Goal: Register for event/course

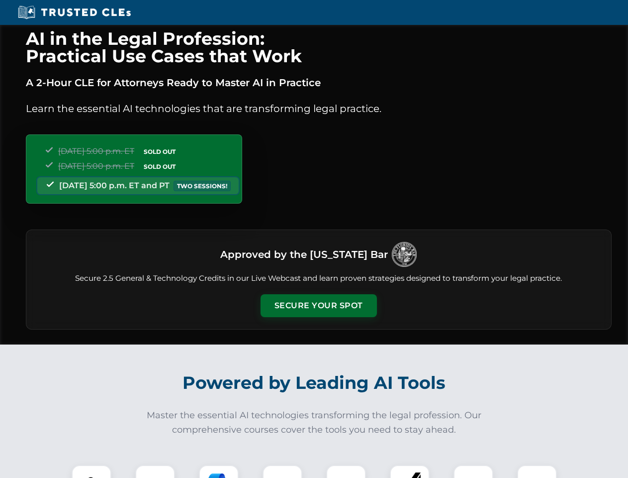
click at [318, 305] on button "Secure Your Spot" at bounding box center [319, 305] width 116 height 23
click at [92, 471] on img at bounding box center [91, 484] width 29 height 29
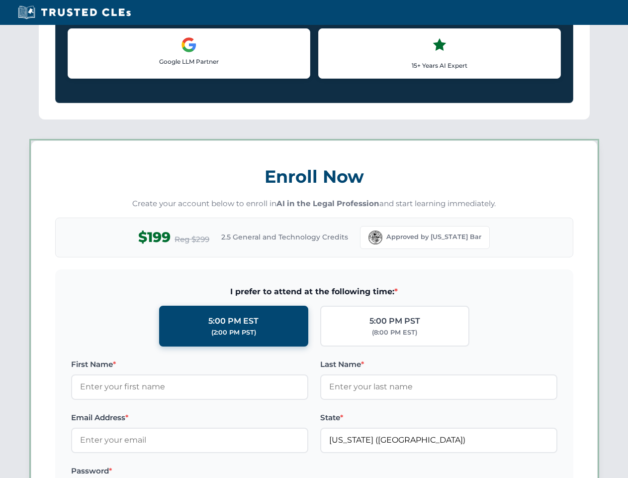
click at [219, 471] on label "Password *" at bounding box center [189, 471] width 237 height 12
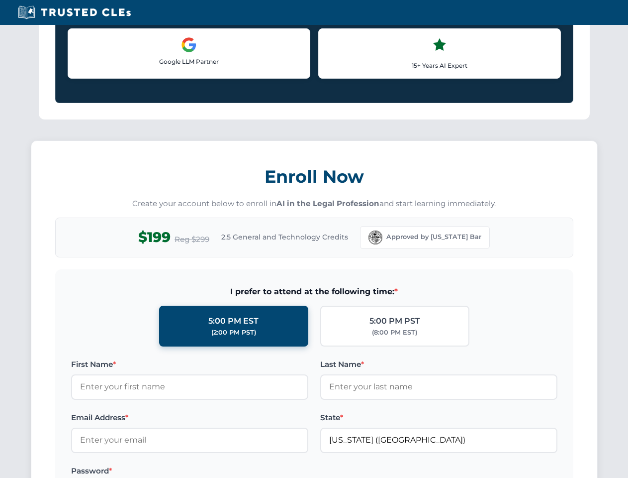
scroll to position [977, 0]
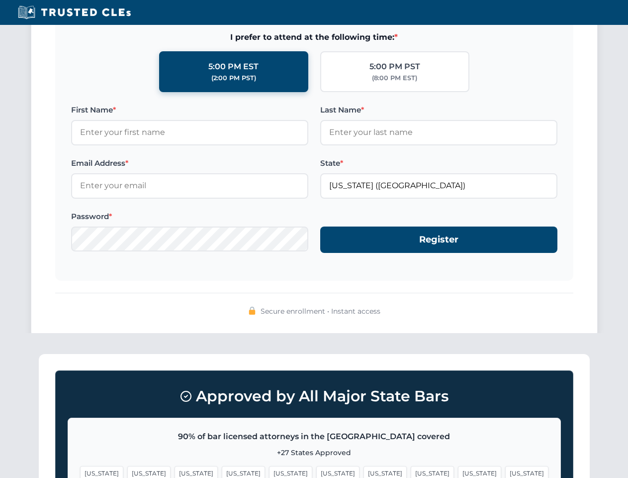
click at [458, 471] on span "[US_STATE]" at bounding box center [479, 473] width 43 height 14
